Goal: Task Accomplishment & Management: Complete application form

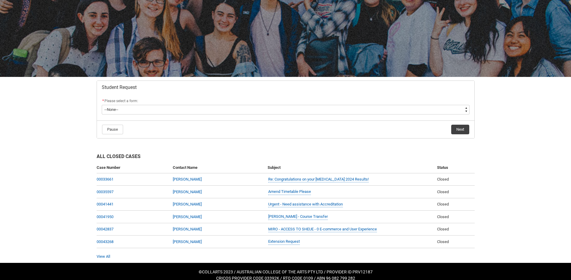
scroll to position [51, 0]
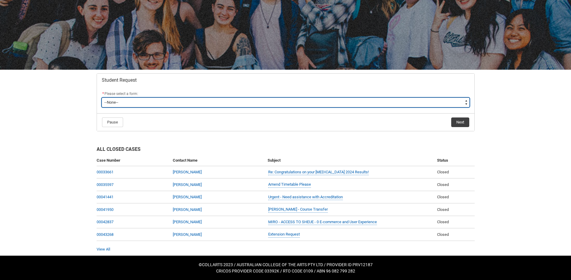
click at [141, 100] on select "--None-- Academic Transcript Application to Appeal Assignment Extension Change …" at bounding box center [286, 103] width 368 height 10
type lightning-select "Withdraw_Cancel_Enrolment_Choice"
click at [102, 98] on select "--None-- Academic Transcript Application to Appeal Assignment Extension Change …" at bounding box center [286, 103] width 368 height 10
select select "Withdraw_Cancel_Enrolment_Choice"
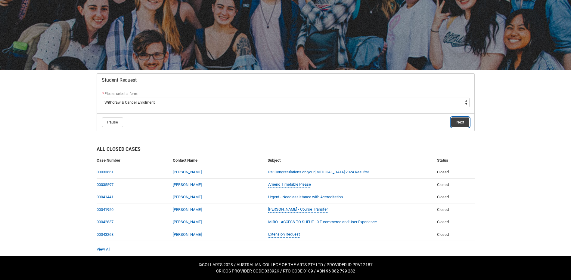
click at [462, 123] on button "Next" at bounding box center [460, 123] width 18 height 10
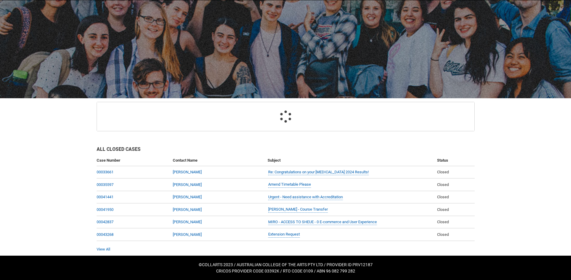
scroll to position [62, 0]
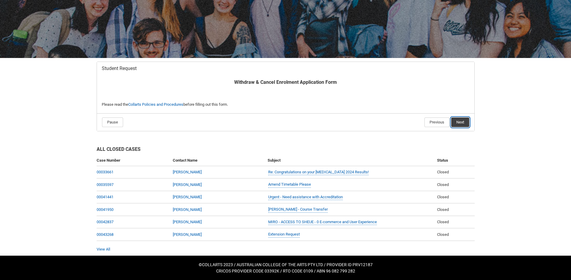
click at [459, 121] on button "Next" at bounding box center [460, 123] width 18 height 10
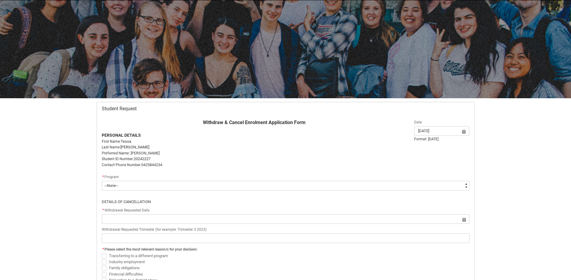
scroll to position [64, 0]
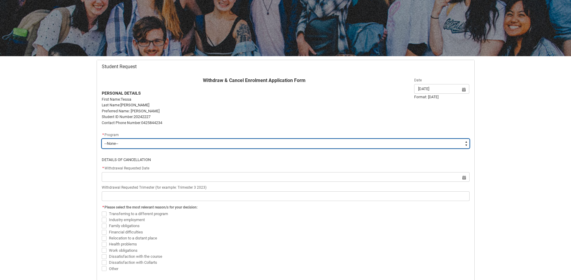
click at [193, 140] on select "--None-- Bachelor of Fashion Marketing (Buying and Retail Management)" at bounding box center [286, 144] width 368 height 10
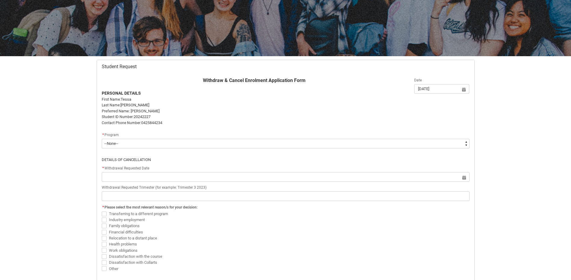
click at [205, 120] on p "Contact Phone Number: 0425844234" at bounding box center [254, 123] width 305 height 6
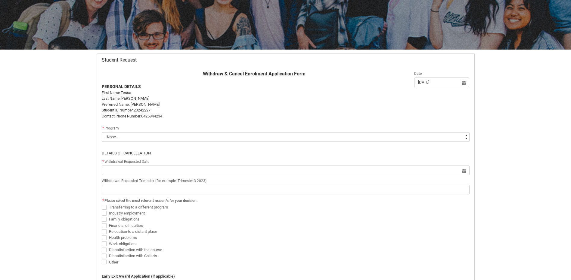
scroll to position [34, 0]
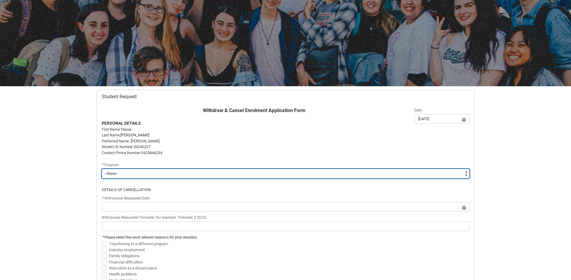
click at [202, 171] on select "--None-- Bachelor of Fashion Marketing (Buying and Retail Management)" at bounding box center [286, 174] width 368 height 10
click at [205, 175] on select "--None-- Bachelor of Fashion Marketing (Buying and Retail Management)" at bounding box center [286, 174] width 368 height 10
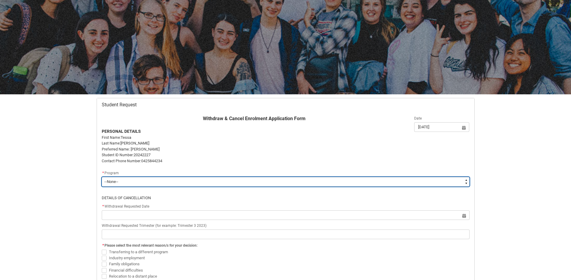
scroll to position [60, 0]
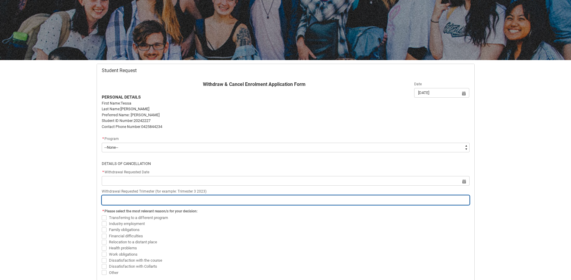
click at [200, 201] on input "Redu_Student_Request flow" at bounding box center [286, 201] width 368 height 10
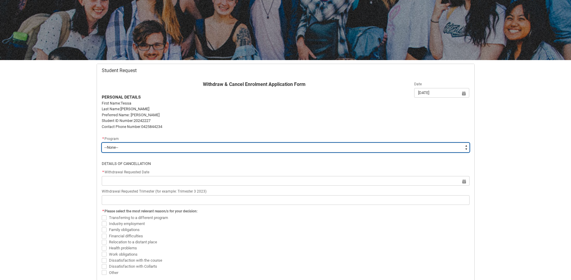
click at [214, 151] on select "--None-- Bachelor of Fashion Marketing (Buying and Retail Management)" at bounding box center [286, 148] width 368 height 10
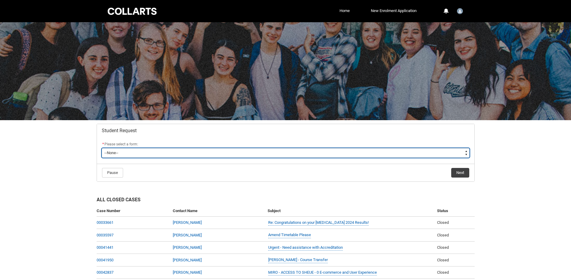
click at [181, 154] on select "--None-- Academic Transcript Application to Appeal Assignment Extension Change …" at bounding box center [286, 153] width 368 height 10
